Goal: Transaction & Acquisition: Subscribe to service/newsletter

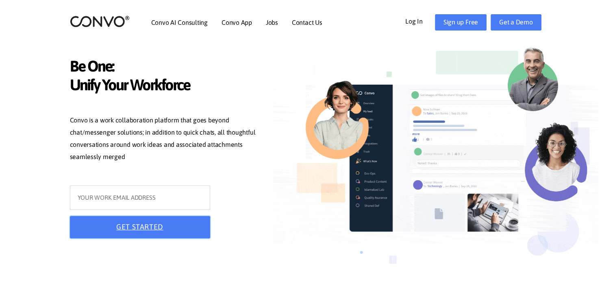
click at [165, 223] on button "GET STARTED" at bounding box center [140, 227] width 140 height 22
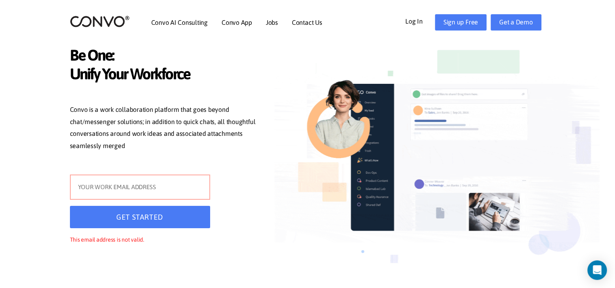
click at [185, 188] on input "text" at bounding box center [140, 186] width 140 height 25
type input "[EMAIL_ADDRESS][DOMAIN_NAME]"
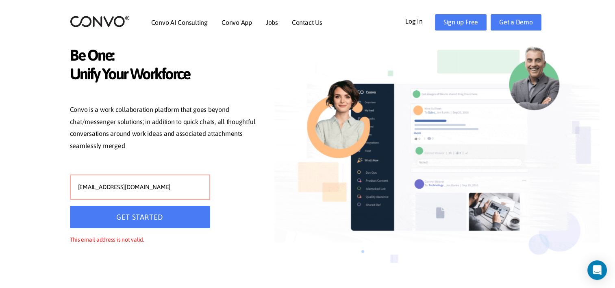
type input "[EMAIL_ADDRESS][DOMAIN_NAME]"
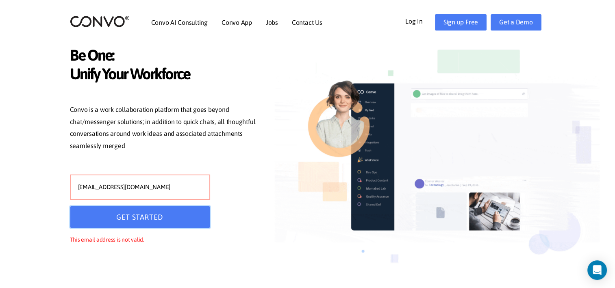
click at [160, 207] on button "GET STARTED" at bounding box center [140, 217] width 140 height 22
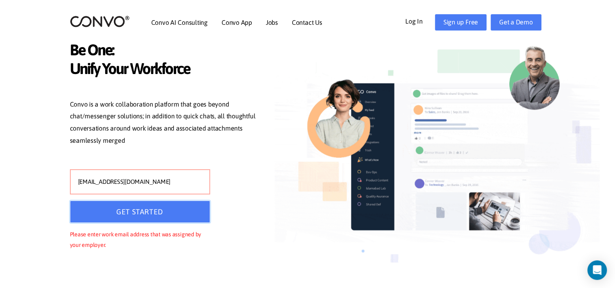
click at [159, 222] on button "GET STARTED" at bounding box center [140, 211] width 140 height 22
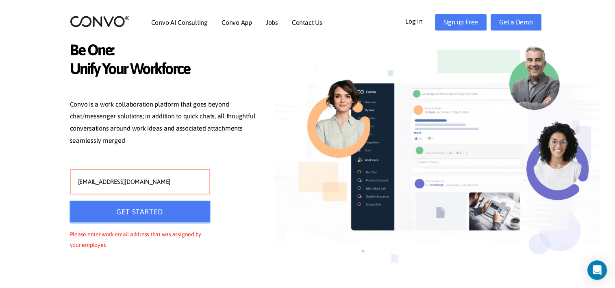
click at [165, 205] on button "GET STARTED" at bounding box center [140, 211] width 140 height 22
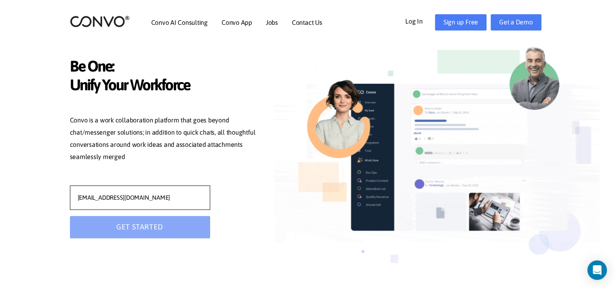
click at [169, 194] on input "leylaakaragz@gmail.com" at bounding box center [140, 197] width 140 height 24
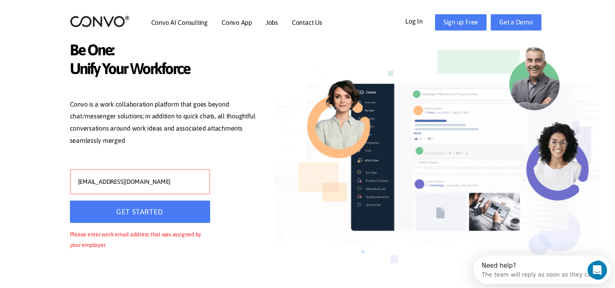
click at [170, 187] on input "leylaakaragz@gmail.com" at bounding box center [140, 181] width 140 height 25
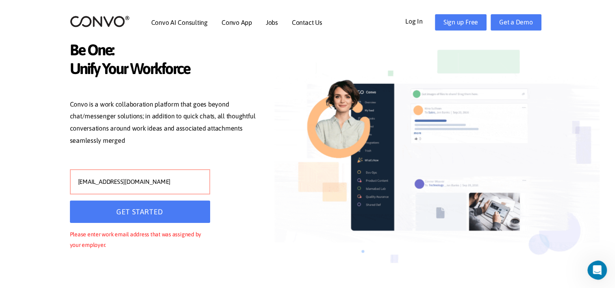
click at [176, 187] on input "leylaakaragz@gmail.com" at bounding box center [140, 181] width 140 height 25
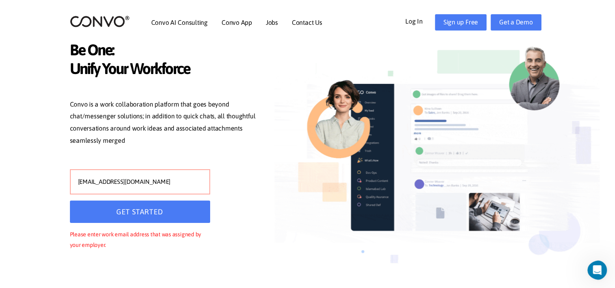
click at [176, 187] on input "leylaakaragz@gmail.com" at bounding box center [140, 181] width 140 height 25
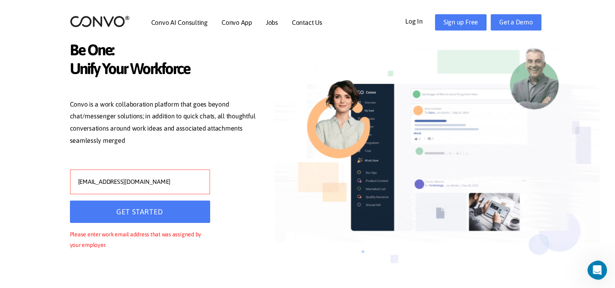
click at [176, 187] on input "leylaakaragz@gmail.com" at bounding box center [140, 181] width 140 height 25
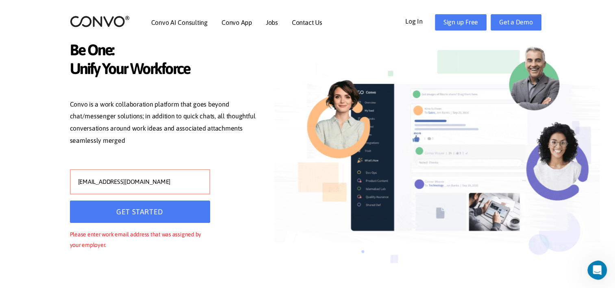
click at [176, 187] on input "leylaakaragz@gmail.com" at bounding box center [140, 181] width 140 height 25
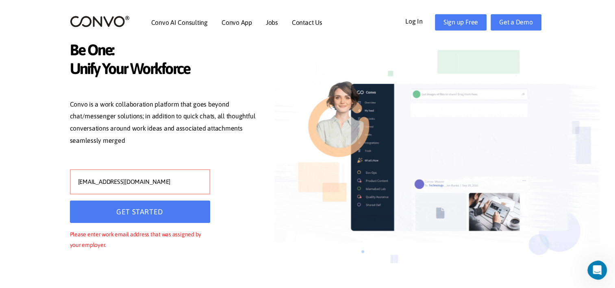
click at [176, 187] on input "leylaakaragz@gmail.com" at bounding box center [140, 181] width 140 height 25
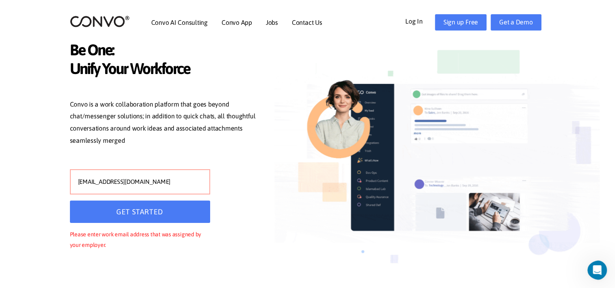
click at [176, 187] on input "leylaakaragz@gmail.com" at bounding box center [140, 181] width 140 height 25
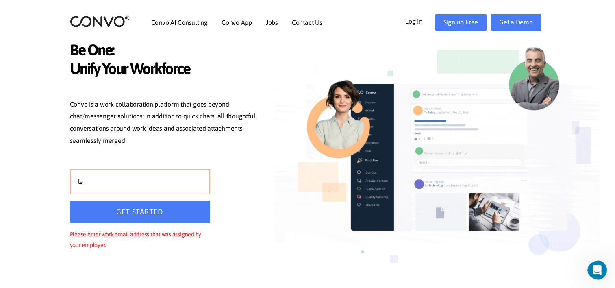
type input "l"
click at [196, 186] on input "text" at bounding box center [140, 181] width 140 height 25
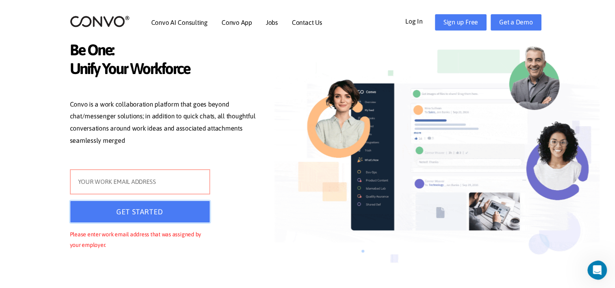
click at [169, 219] on button "GET STARTED" at bounding box center [140, 211] width 140 height 22
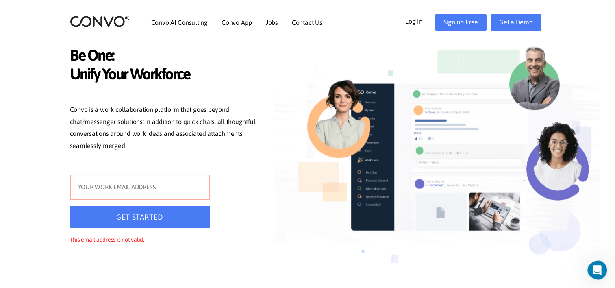
click at [157, 200] on div "GET STARTED This email address is not valid." at bounding box center [140, 214] width 152 height 80
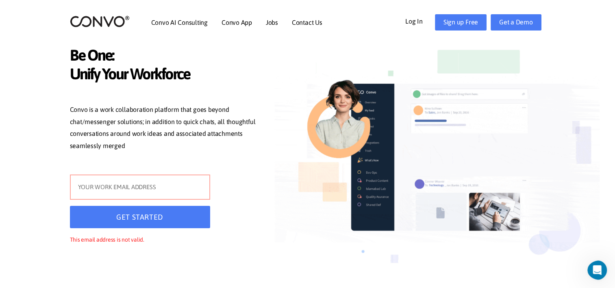
click at [160, 195] on input "text" at bounding box center [140, 186] width 140 height 25
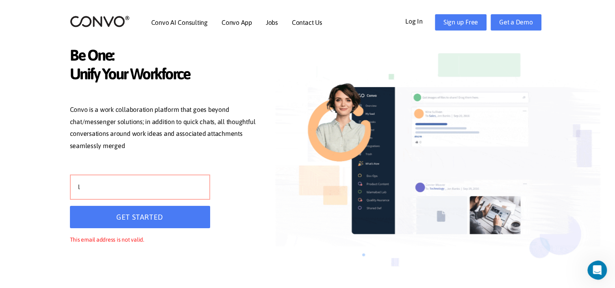
type input "l"
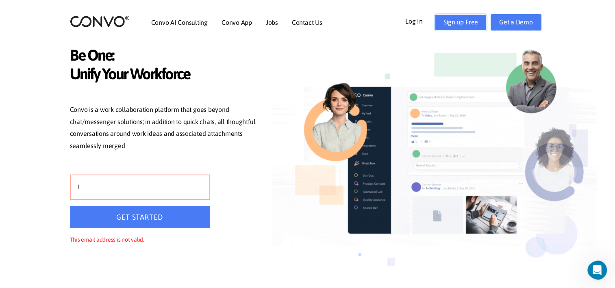
click at [472, 22] on link "Sign up Free" at bounding box center [461, 22] width 52 height 16
